Goal: Information Seeking & Learning: Learn about a topic

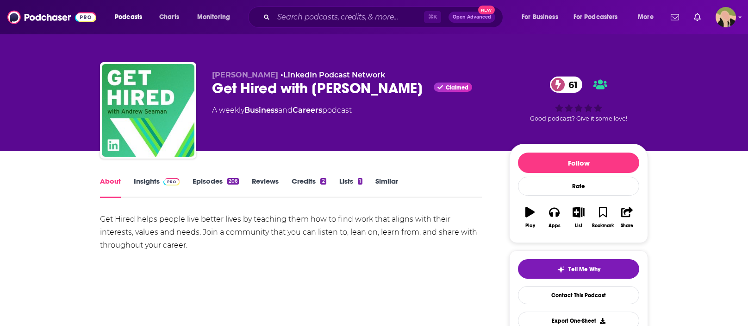
click at [171, 176] on span at bounding box center [171, 180] width 16 height 9
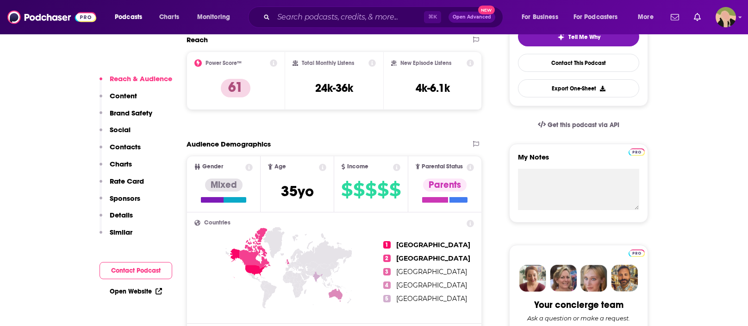
scroll to position [232, 0]
click at [337, 87] on h3 "24k-36k" at bounding box center [334, 88] width 38 height 14
copy div "24k-36k"
